Goal: Task Accomplishment & Management: Complete application form

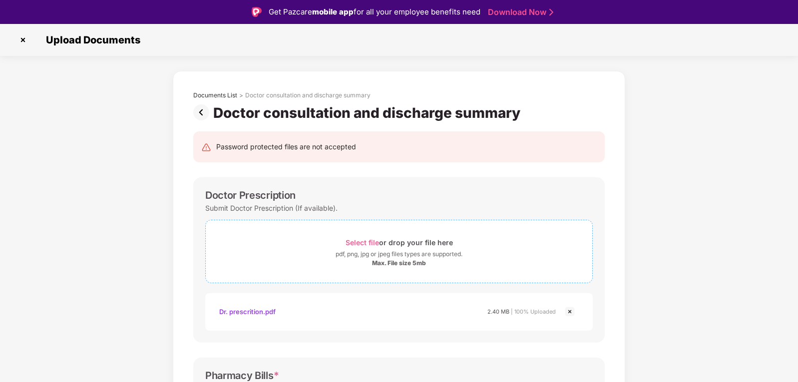
click at [365, 244] on span "Select file" at bounding box center [362, 242] width 33 height 8
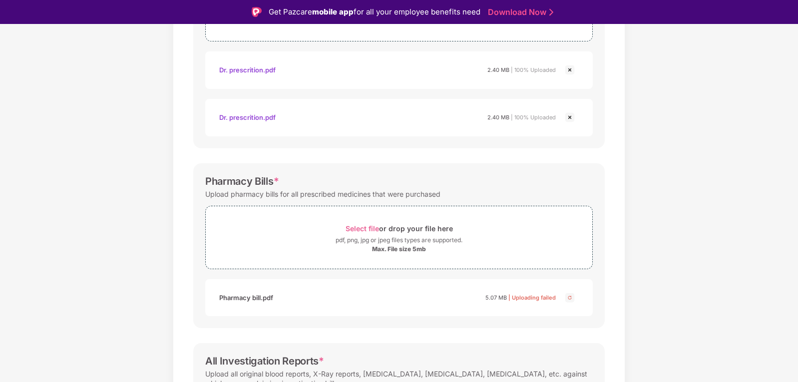
scroll to position [250, 0]
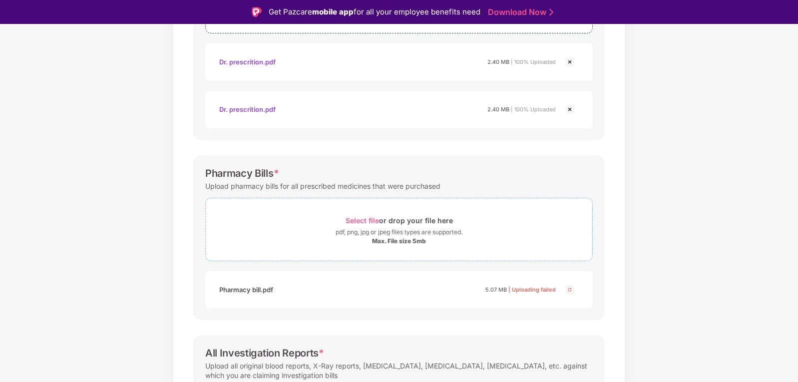
click at [362, 219] on span "Select file" at bounding box center [362, 220] width 33 height 8
click at [357, 222] on span "Select file" at bounding box center [362, 220] width 33 height 8
click at [353, 221] on span "Select file" at bounding box center [362, 220] width 33 height 8
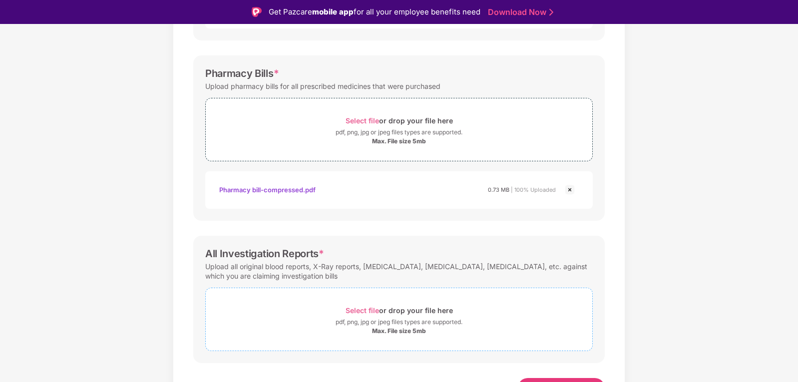
scroll to position [367, 0]
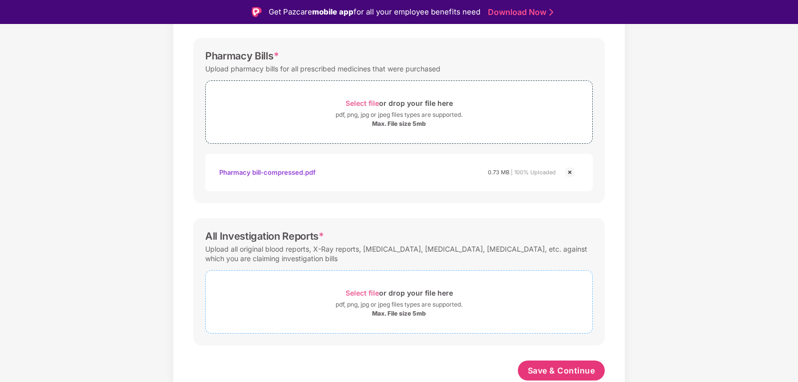
click at [356, 293] on span "Select file" at bounding box center [362, 293] width 33 height 8
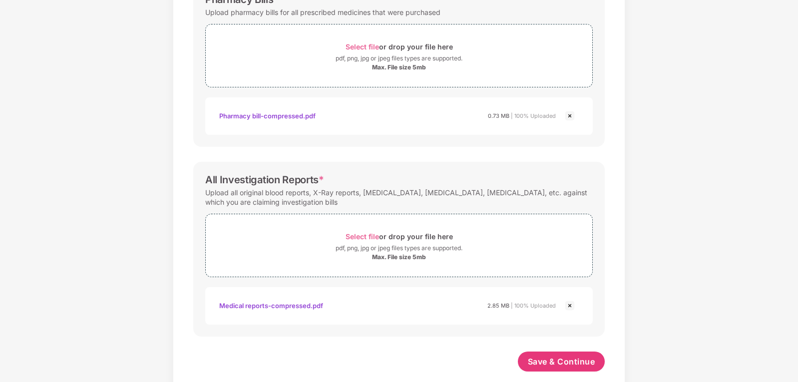
scroll to position [415, 0]
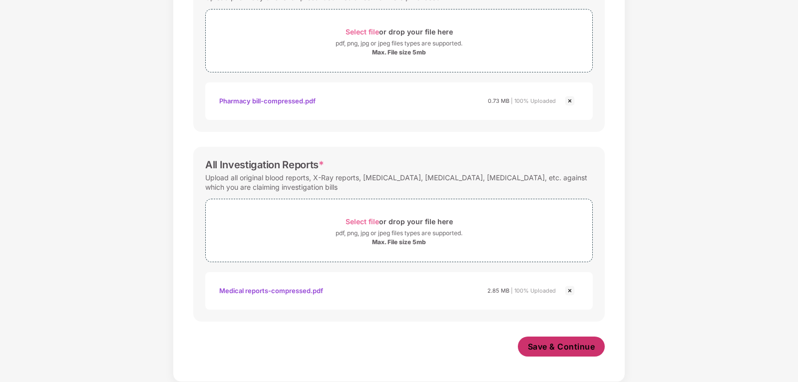
click at [551, 350] on span "Save & Continue" at bounding box center [561, 346] width 67 height 11
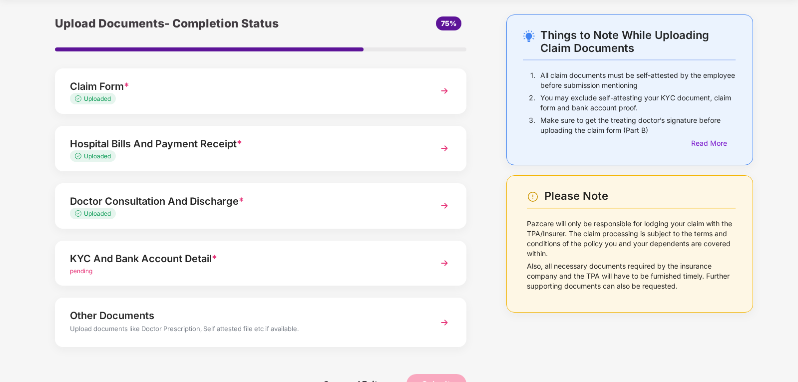
scroll to position [50, 0]
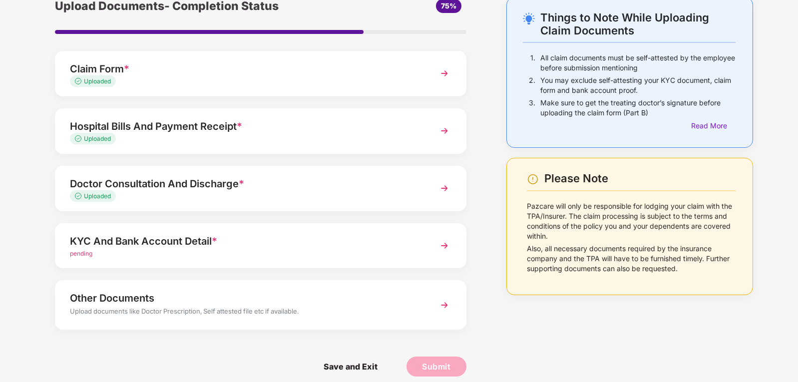
click at [145, 243] on div "KYC And Bank Account Detail *" at bounding box center [245, 241] width 350 height 16
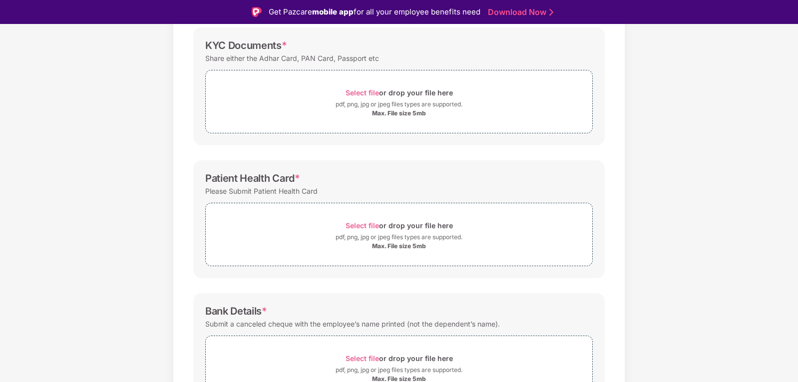
scroll to position [100, 0]
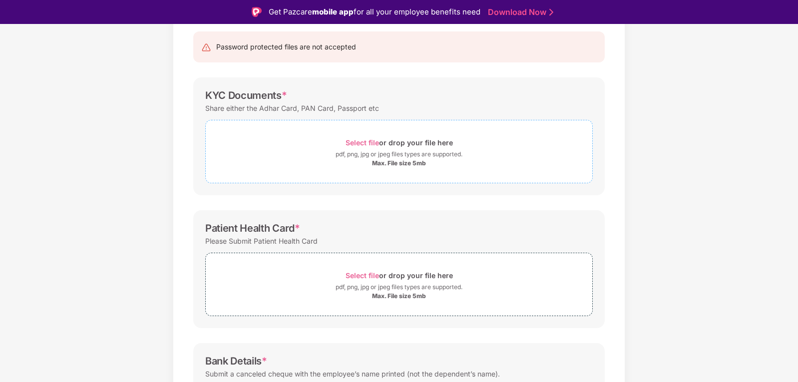
click at [355, 142] on span "Select file" at bounding box center [362, 142] width 33 height 8
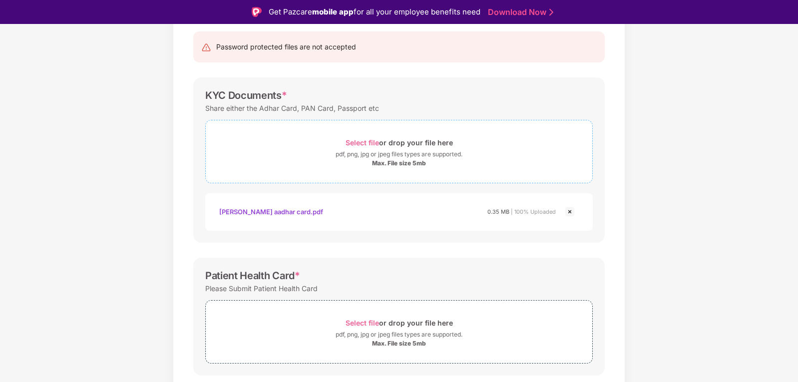
click at [361, 143] on span "Select file" at bounding box center [362, 142] width 33 height 8
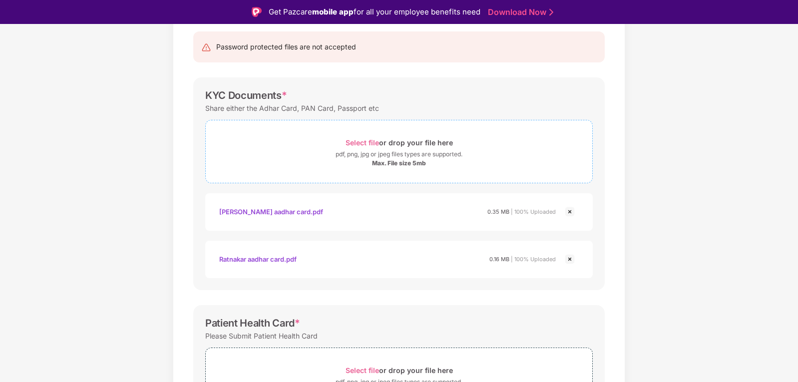
click at [362, 140] on span "Select file" at bounding box center [362, 142] width 33 height 8
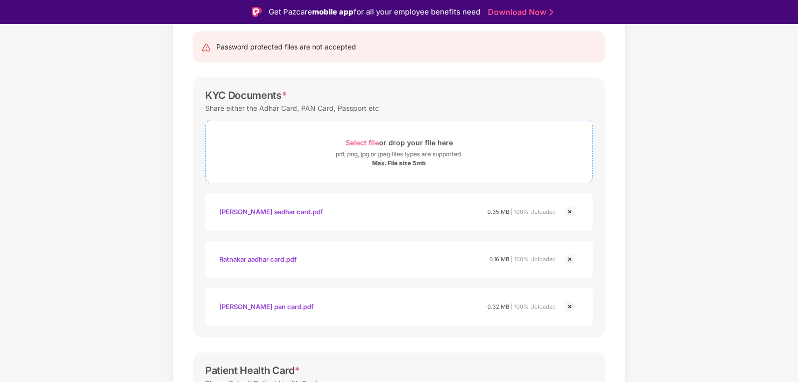
click at [353, 142] on span "Select file" at bounding box center [362, 142] width 33 height 8
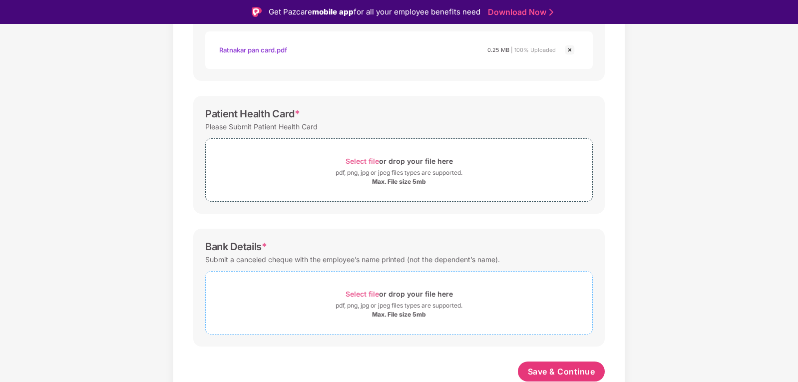
scroll to position [405, 0]
click at [359, 294] on span "Select file" at bounding box center [362, 293] width 33 height 8
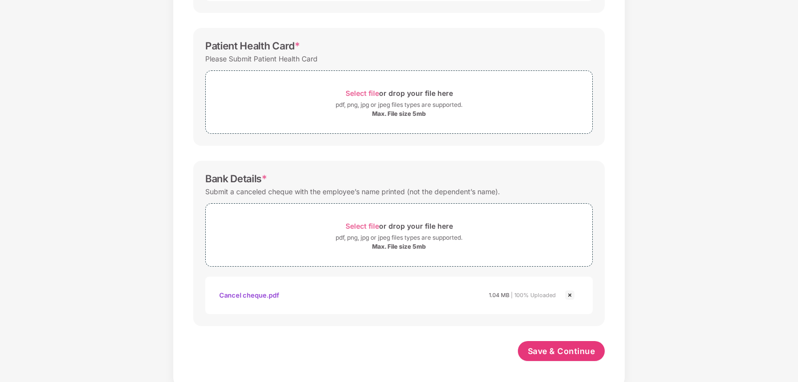
scroll to position [453, 0]
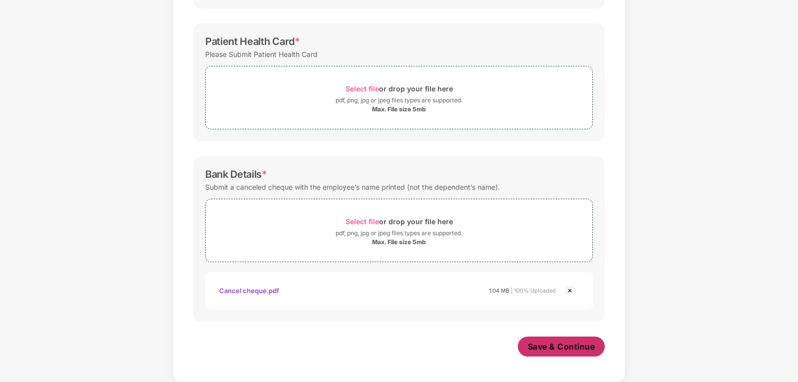
click at [554, 350] on span "Save & Continue" at bounding box center [561, 346] width 67 height 11
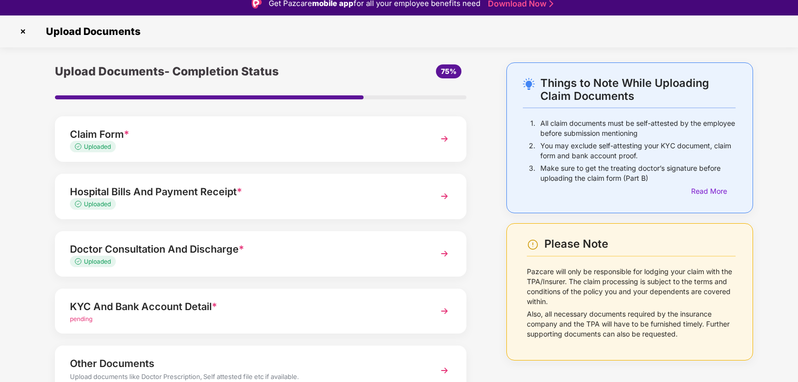
scroll to position [0, 0]
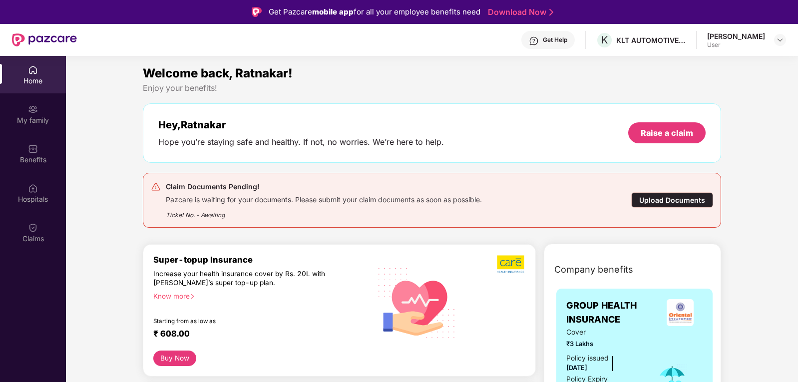
click at [754, 36] on div "[PERSON_NAME]" at bounding box center [736, 35] width 58 height 9
click at [780, 41] on img at bounding box center [780, 40] width 8 height 8
click at [562, 94] on div "Welcome back, Ratnakar! Enjoy your benefits! Hey, Ratnakar Hope you’re staying …" at bounding box center [432, 150] width 586 height 172
click at [29, 110] on img at bounding box center [33, 109] width 10 height 10
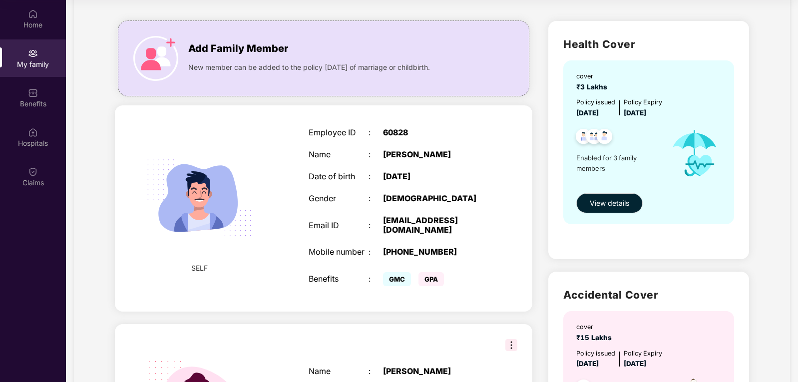
scroll to position [48, 0]
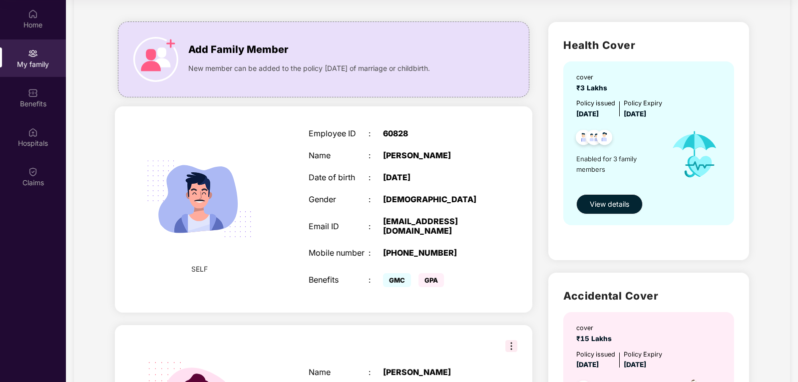
click at [255, 194] on img at bounding box center [199, 199] width 130 height 130
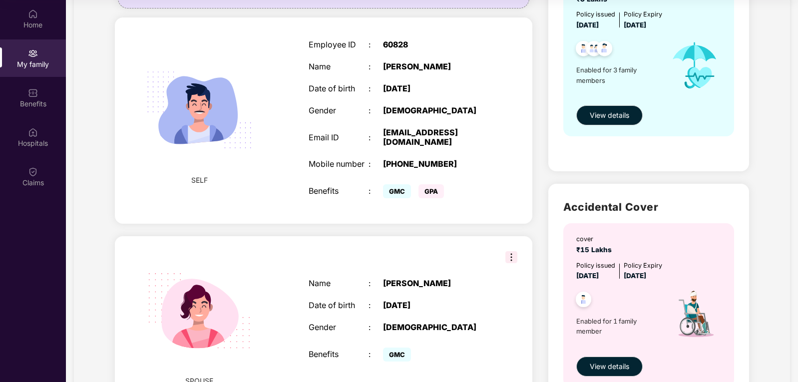
scroll to position [150, 0]
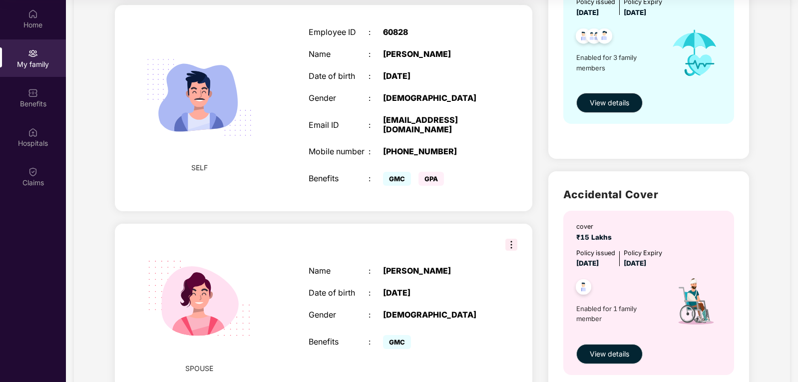
click at [362, 128] on div "Email ID" at bounding box center [338, 124] width 59 height 9
click at [402, 186] on span "GMC" at bounding box center [397, 179] width 28 height 14
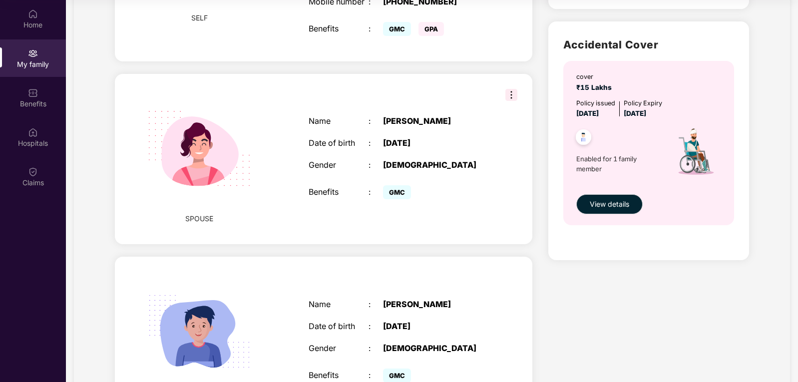
scroll to position [350, 0]
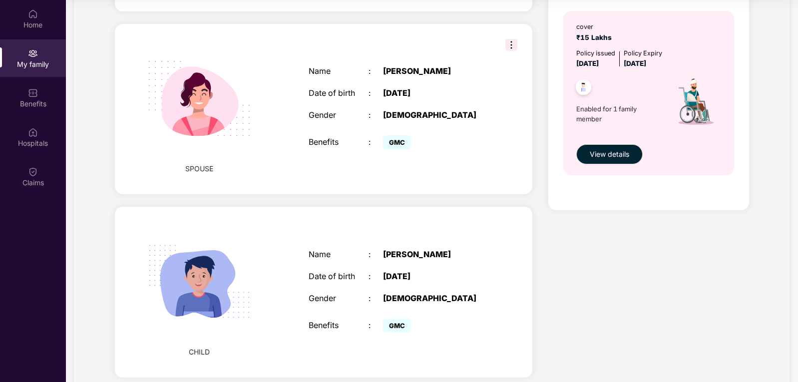
click at [225, 128] on img at bounding box center [199, 99] width 130 height 130
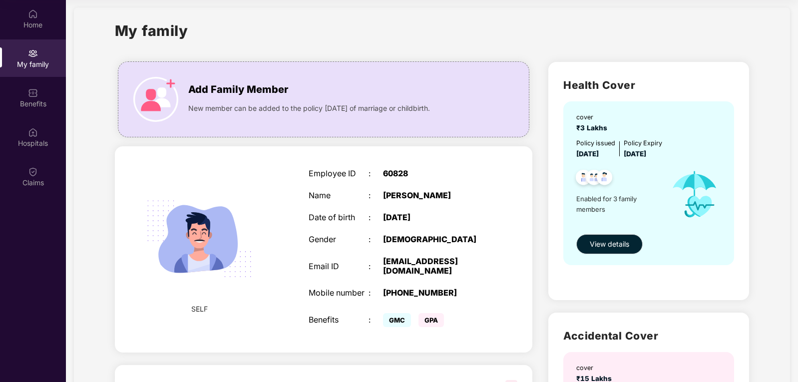
scroll to position [0, 0]
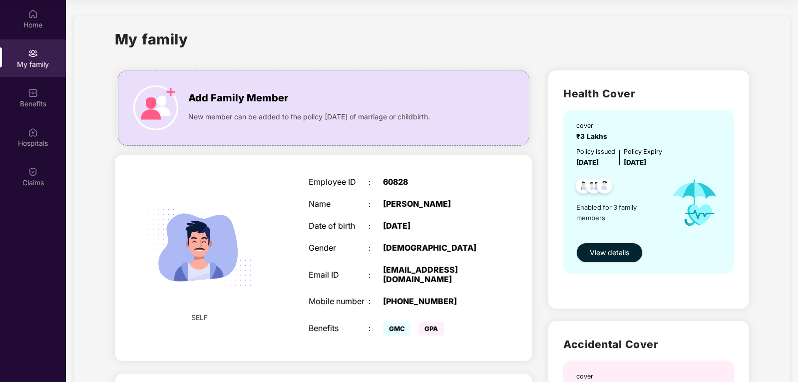
click at [218, 244] on img at bounding box center [199, 247] width 130 height 130
drag, startPoint x: 218, startPoint y: 244, endPoint x: 244, endPoint y: 247, distance: 26.6
click at [219, 244] on img at bounding box center [199, 247] width 130 height 130
click at [35, 60] on div "My family" at bounding box center [33, 64] width 66 height 10
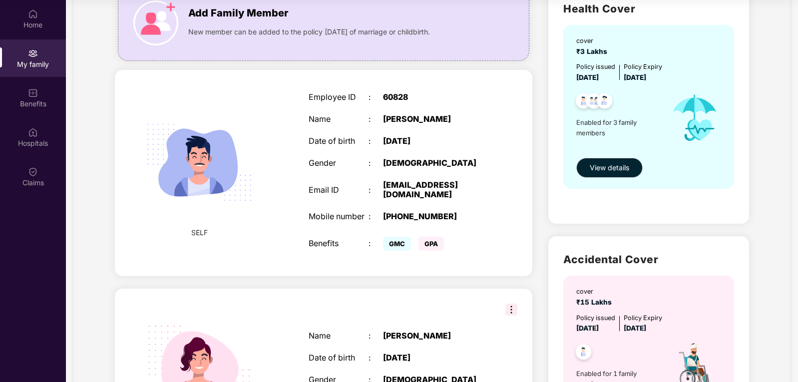
scroll to position [100, 0]
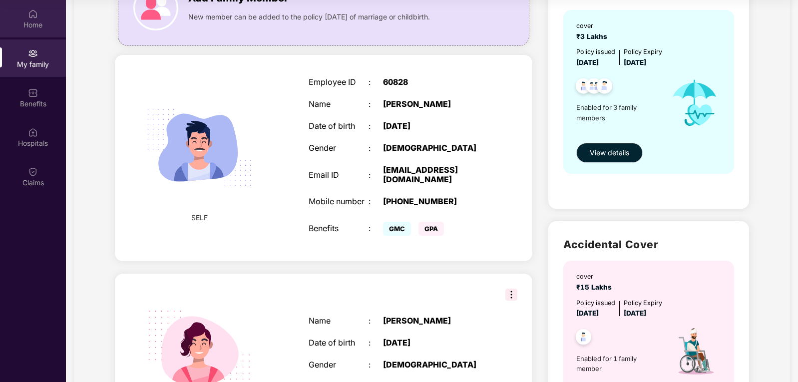
click at [42, 15] on div "Home" at bounding box center [33, 18] width 66 height 37
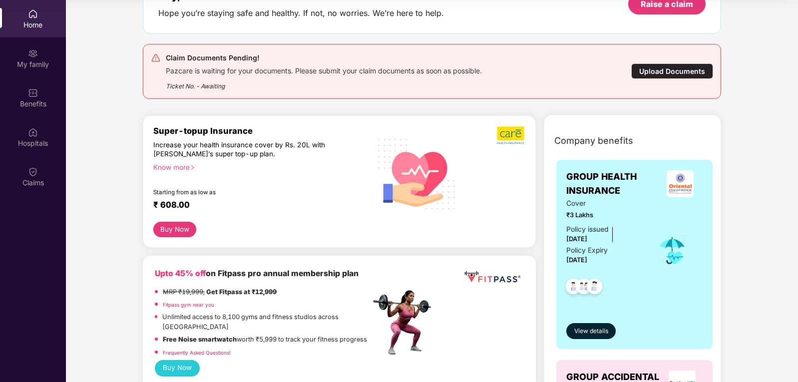
scroll to position [0, 0]
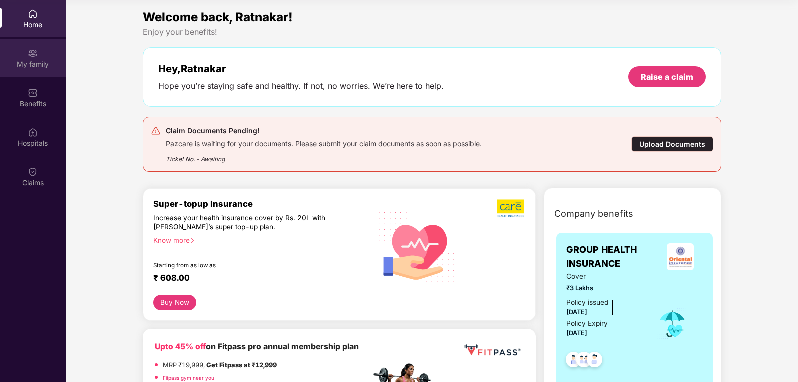
click at [35, 56] on img at bounding box center [33, 53] width 10 height 10
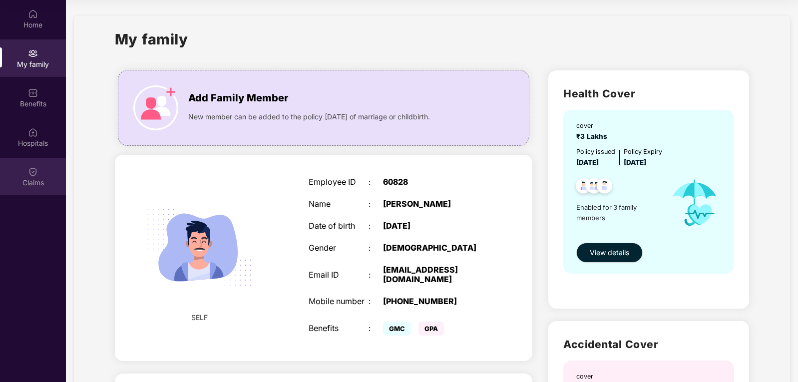
click at [30, 178] on div "Claims" at bounding box center [33, 183] width 66 height 10
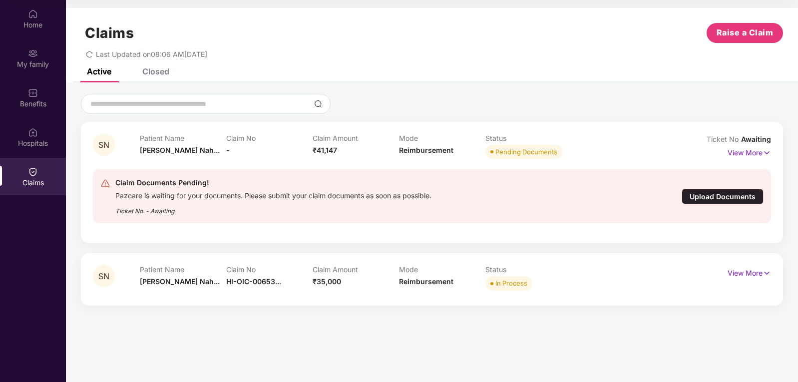
click at [730, 195] on div "Upload Documents" at bounding box center [723, 196] width 82 height 15
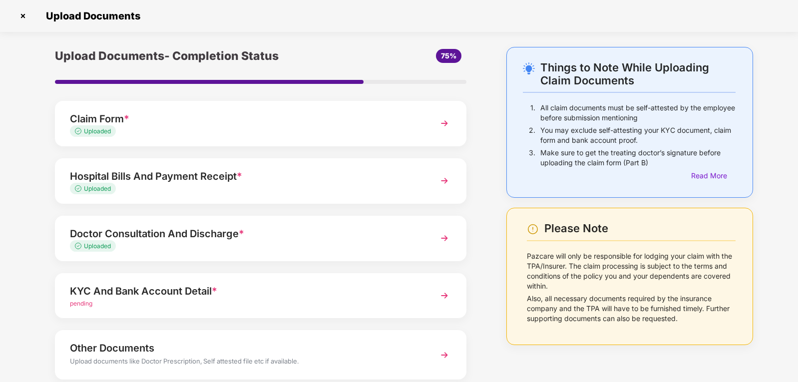
scroll to position [59, 0]
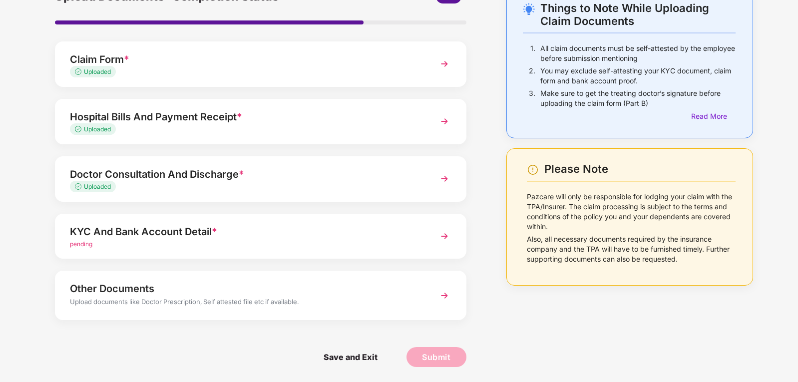
click at [333, 233] on div "KYC And Bank Account Detail *" at bounding box center [245, 232] width 350 height 16
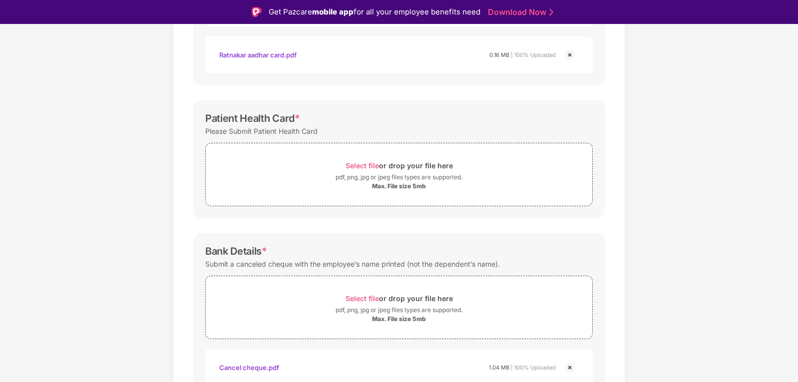
scroll to position [400, 0]
click at [361, 165] on span "Select file" at bounding box center [362, 163] width 33 height 8
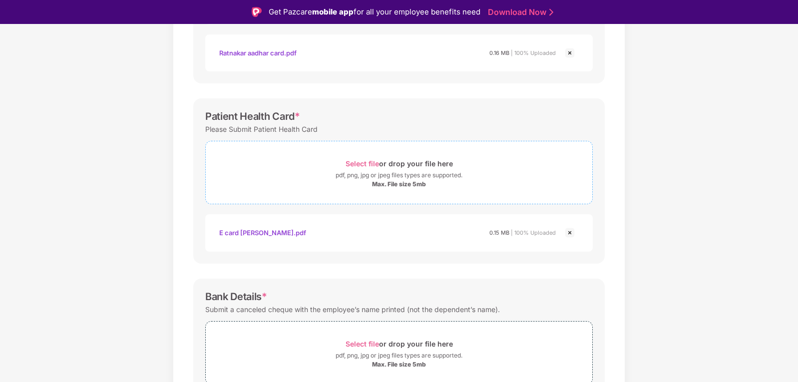
click at [362, 162] on span "Select file" at bounding box center [362, 163] width 33 height 8
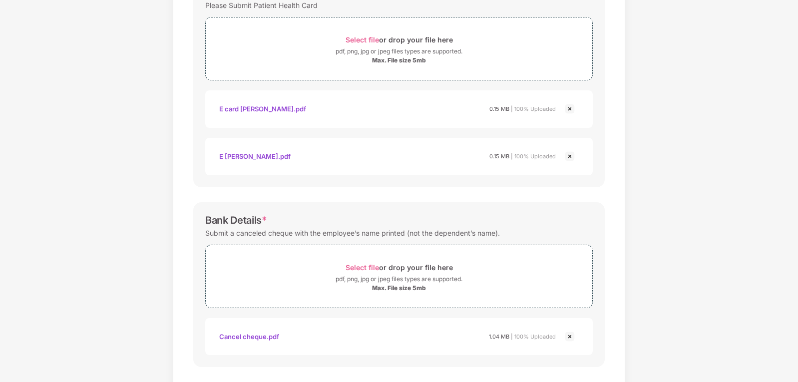
scroll to position [545, 0]
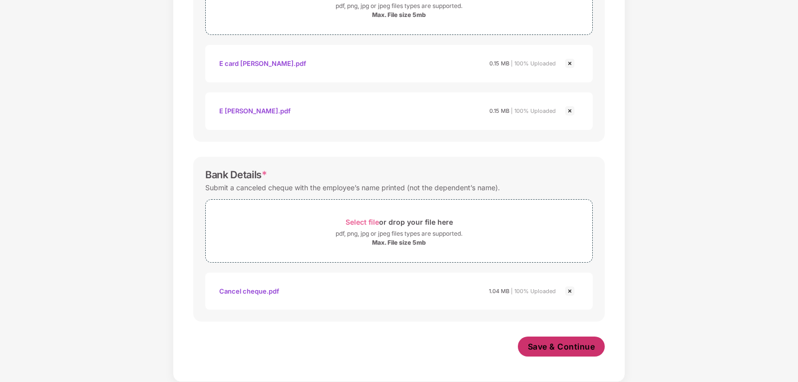
click at [552, 347] on span "Save & Continue" at bounding box center [561, 346] width 67 height 11
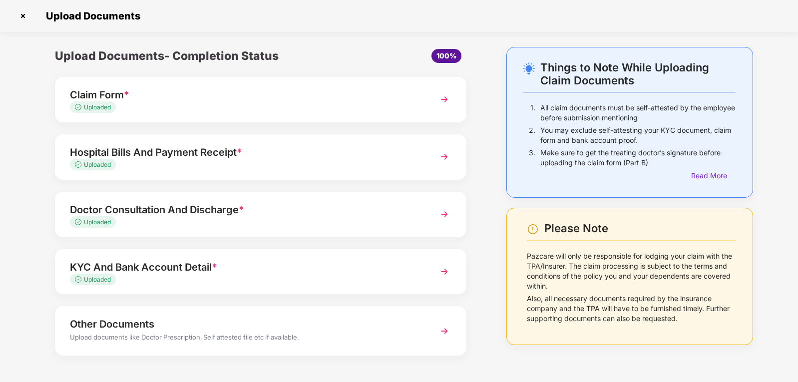
scroll to position [35, 0]
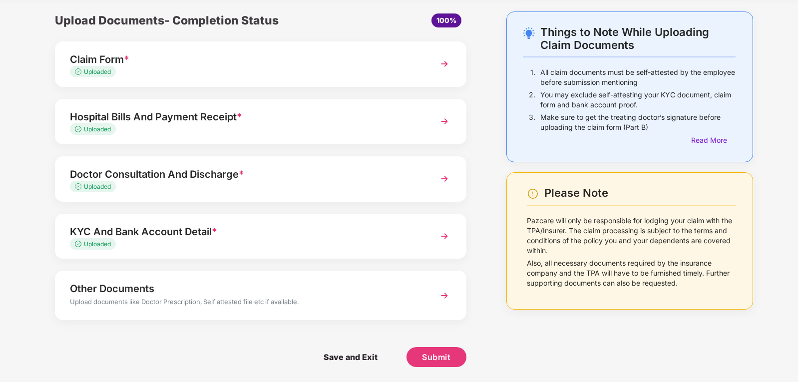
click at [313, 299] on div "Upload documents like Doctor Prescription, Self attested file etc if available." at bounding box center [245, 303] width 350 height 13
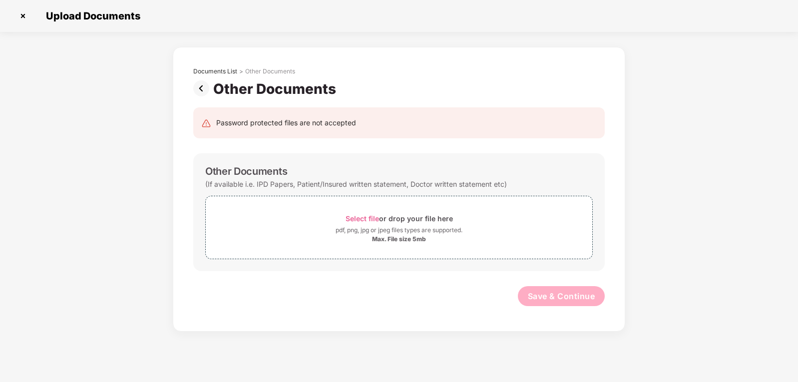
scroll to position [0, 0]
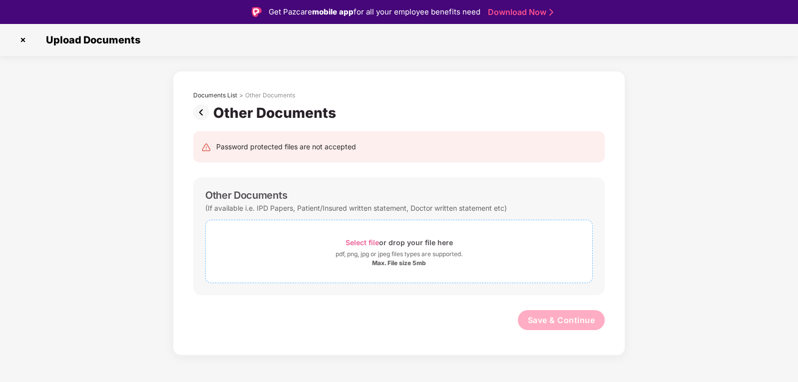
click at [364, 243] on span "Select file" at bounding box center [362, 242] width 33 height 8
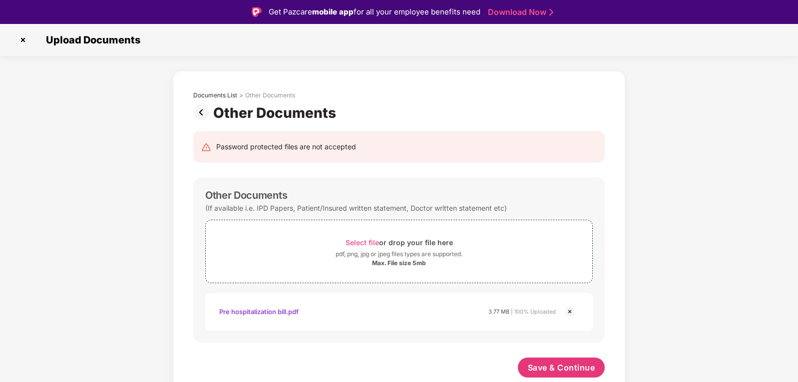
scroll to position [24, 0]
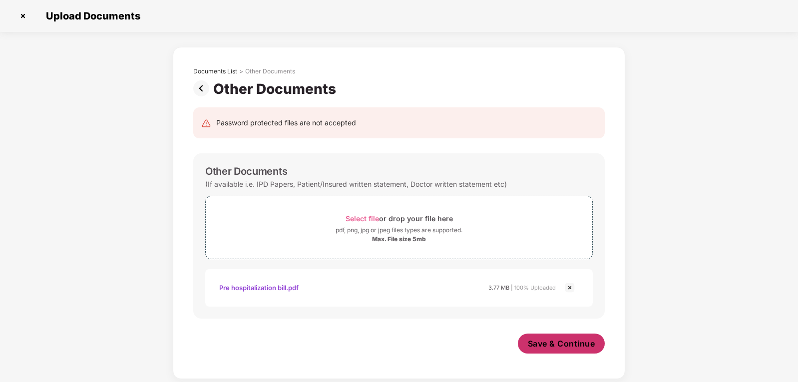
click at [566, 345] on span "Save & Continue" at bounding box center [561, 343] width 67 height 11
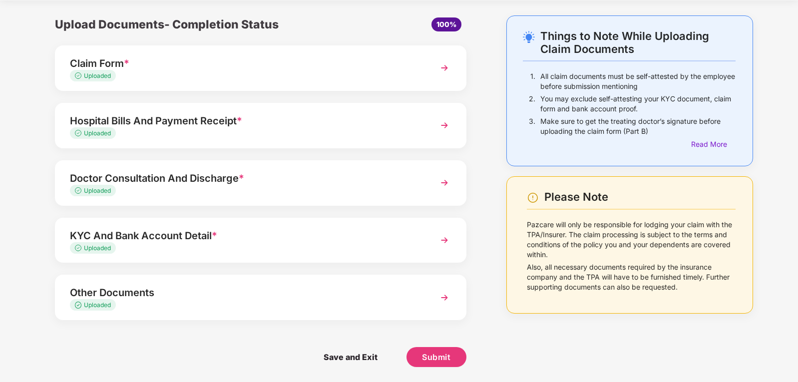
click at [441, 297] on img at bounding box center [445, 298] width 18 height 18
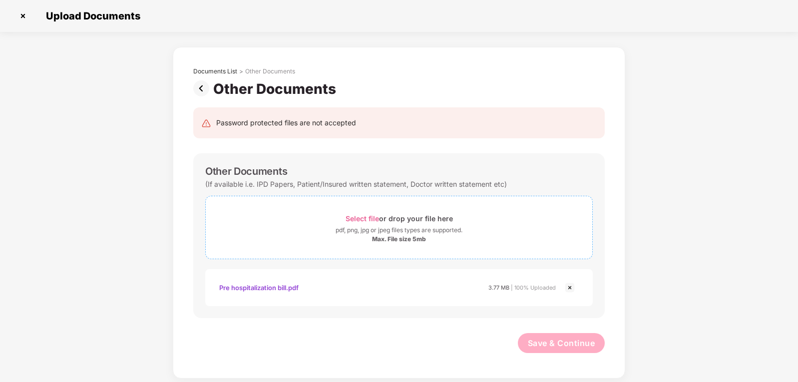
click at [361, 218] on span "Select file" at bounding box center [362, 218] width 33 height 8
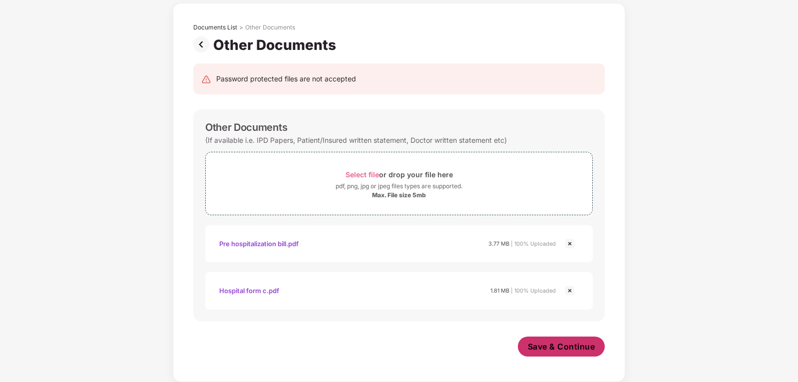
click at [561, 349] on span "Save & Continue" at bounding box center [561, 346] width 67 height 11
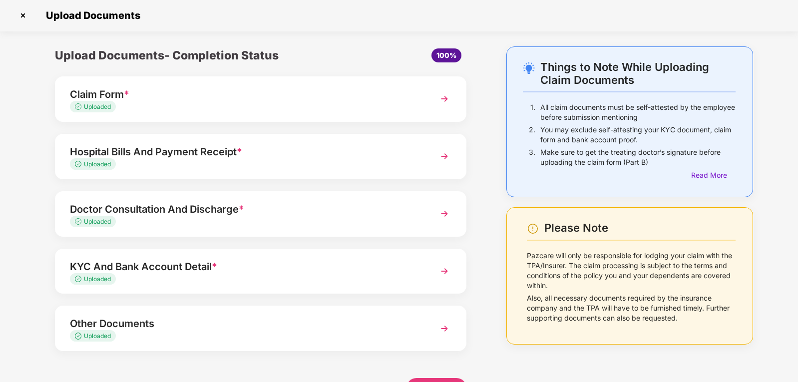
scroll to position [0, 0]
click at [446, 101] on img at bounding box center [445, 99] width 18 height 18
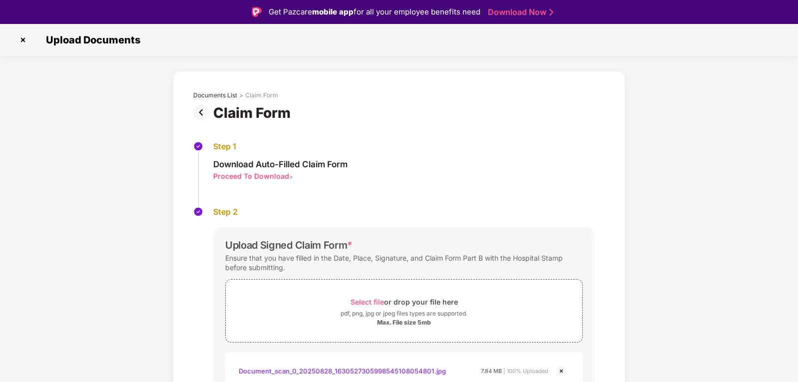
click at [22, 38] on img at bounding box center [23, 40] width 16 height 16
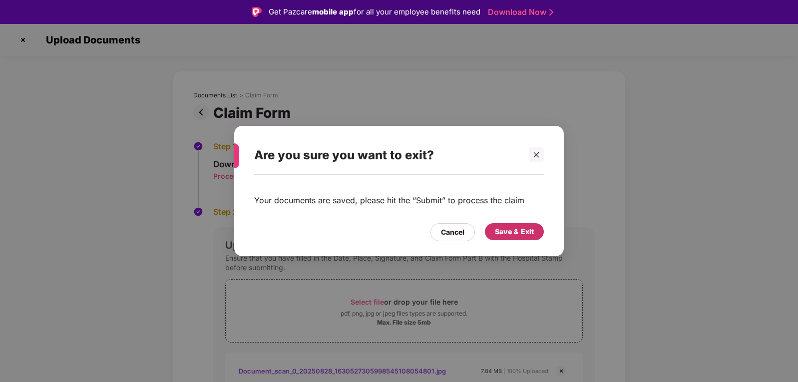
click at [504, 235] on div "Save & Exit" at bounding box center [514, 231] width 39 height 11
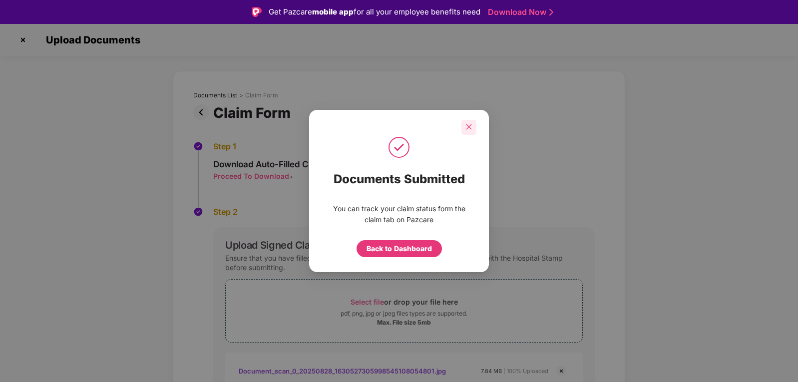
click at [471, 126] on icon "close" at bounding box center [469, 126] width 7 height 7
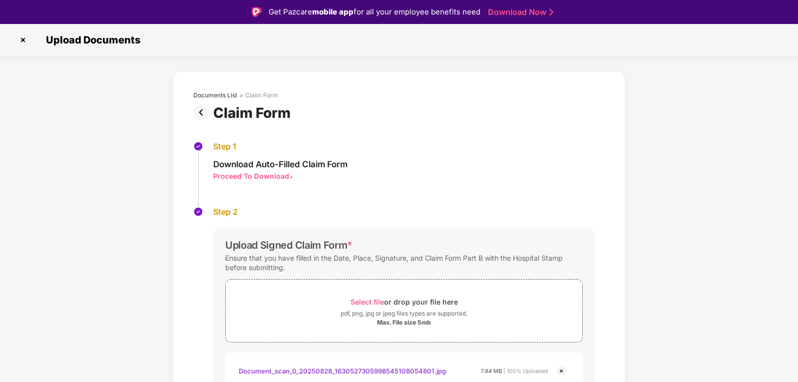
click at [24, 42] on img at bounding box center [23, 40] width 16 height 16
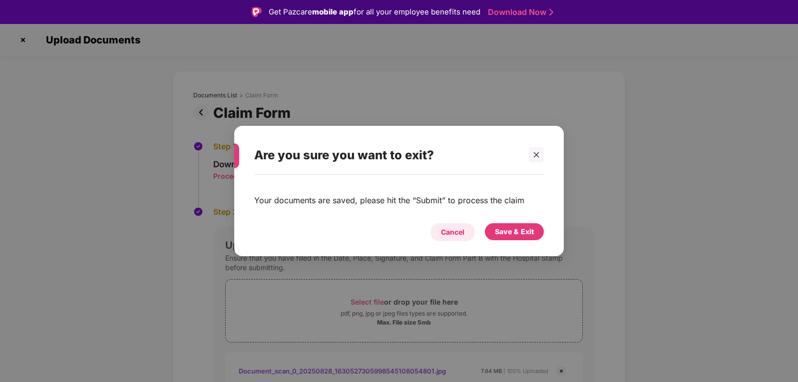
click at [456, 233] on div "Cancel" at bounding box center [452, 232] width 23 height 11
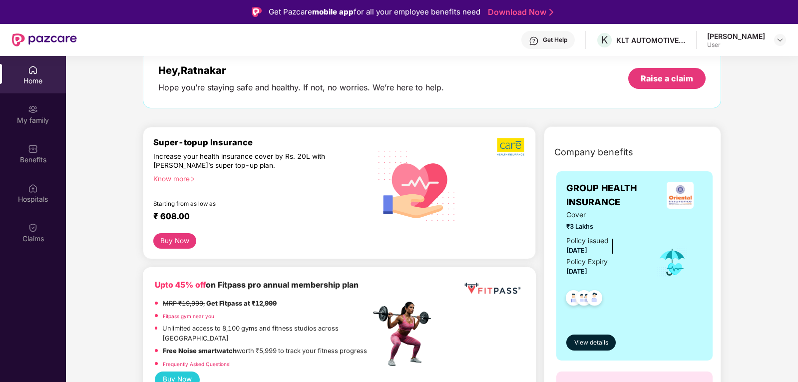
scroll to position [50, 0]
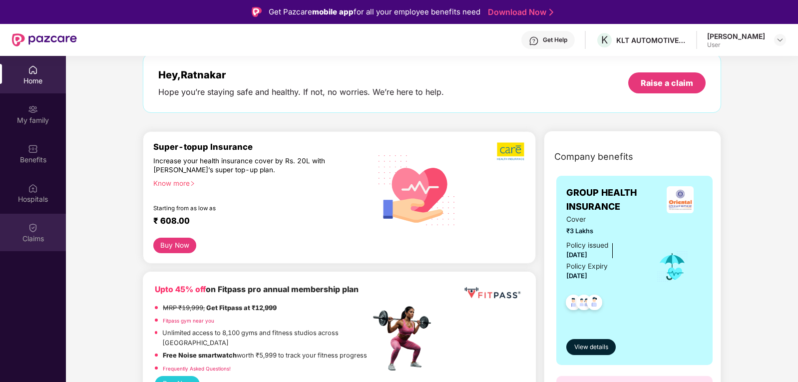
click at [32, 235] on div "Claims" at bounding box center [33, 239] width 66 height 10
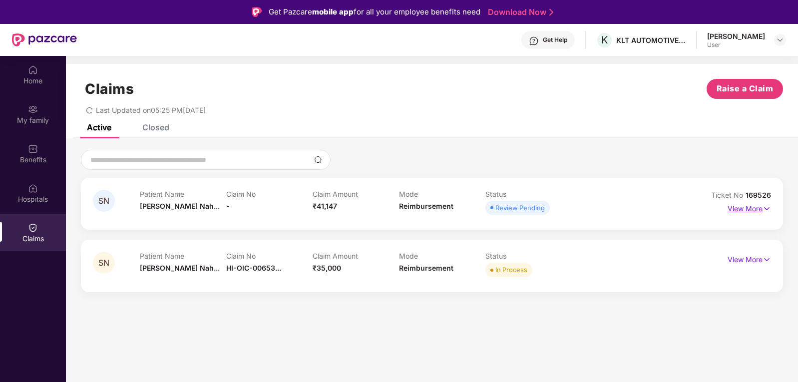
click at [753, 211] on p "View More" at bounding box center [749, 207] width 43 height 13
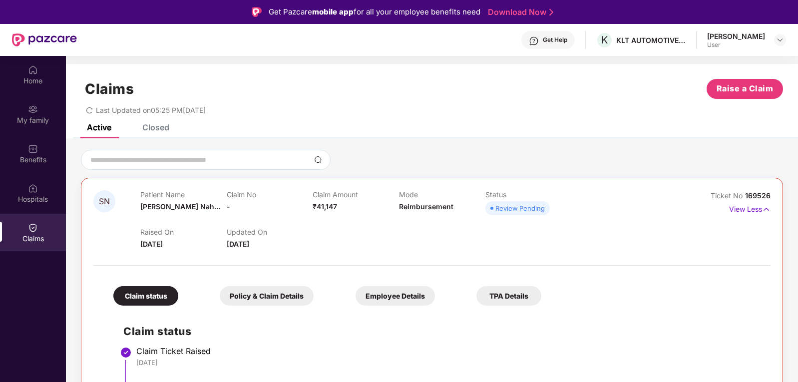
scroll to position [112, 0]
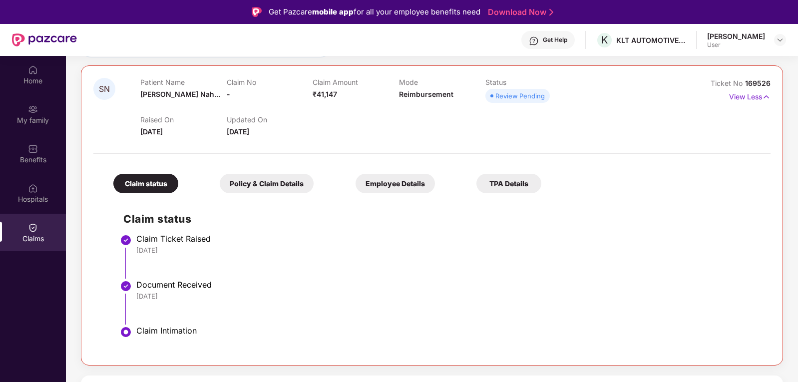
click at [559, 208] on div "Claim status Claim Ticket Raised [DATE] Document Received [DATE] Claim Intimati…" at bounding box center [431, 275] width 657 height 155
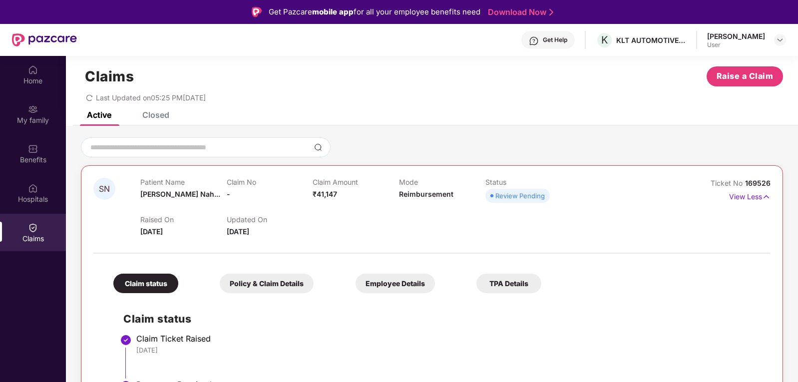
scroll to position [0, 0]
